Goal: Find specific page/section

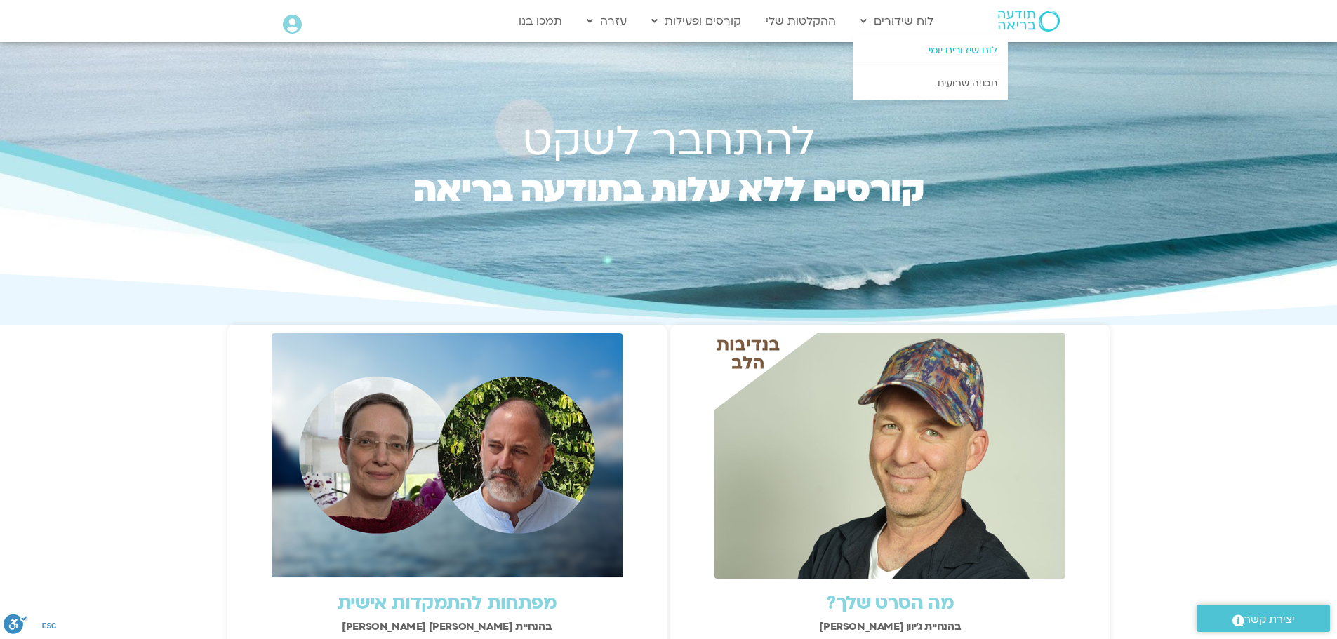
click at [957, 50] on link "לוח שידורים יומי" at bounding box center [931, 50] width 154 height 32
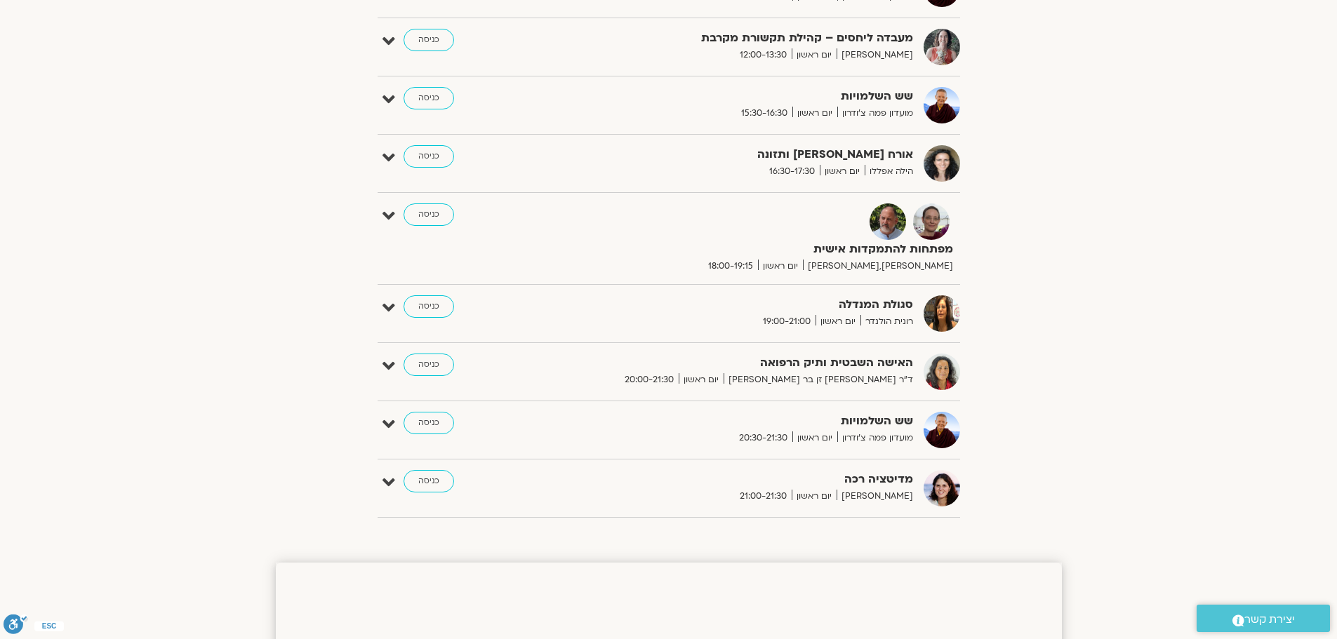
scroll to position [1070, 0]
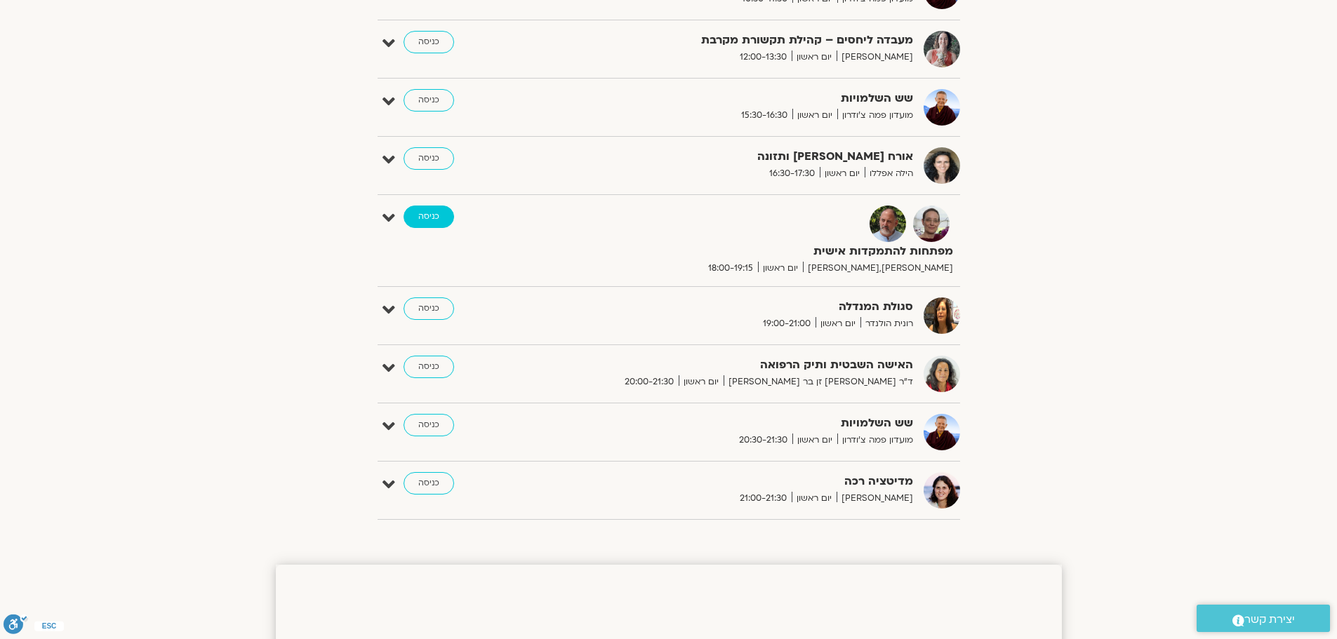
click at [430, 215] on link "כניסה" at bounding box center [429, 217] width 51 height 22
